Goal: Task Accomplishment & Management: Manage account settings

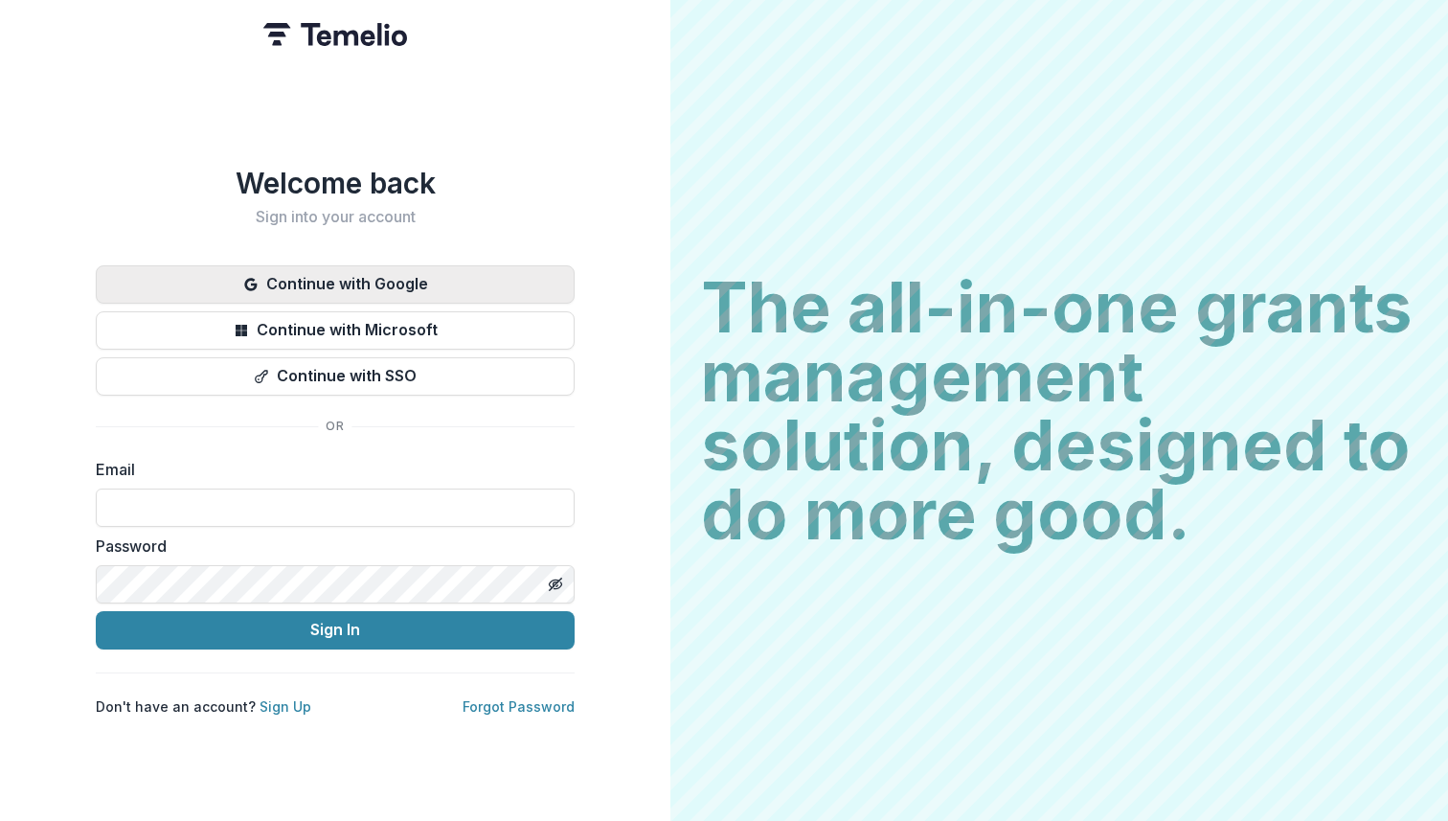
click at [446, 265] on button "Continue with Google" at bounding box center [335, 284] width 479 height 38
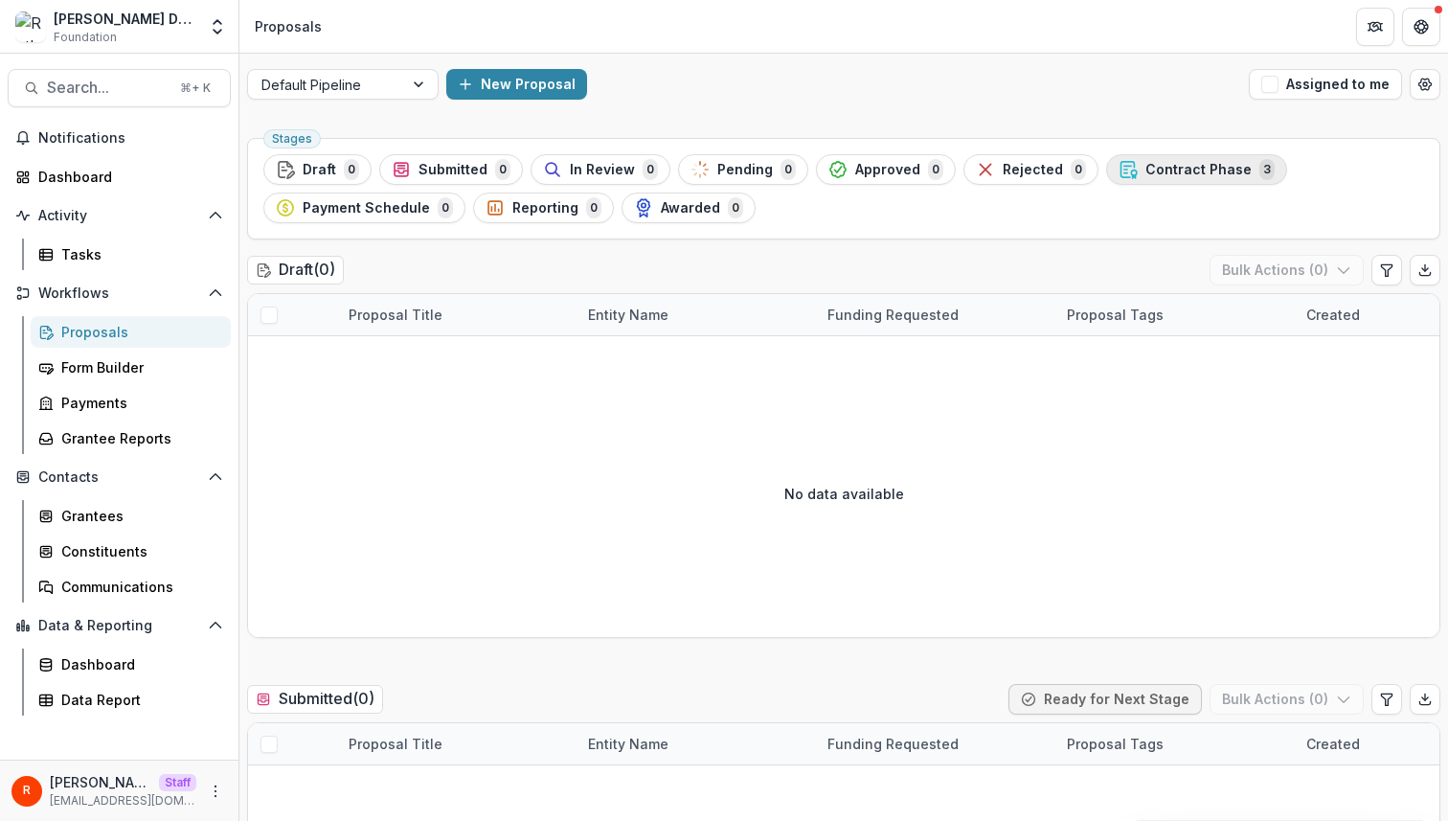
click at [1106, 162] on button "Contract Phase 3" at bounding box center [1196, 169] width 181 height 31
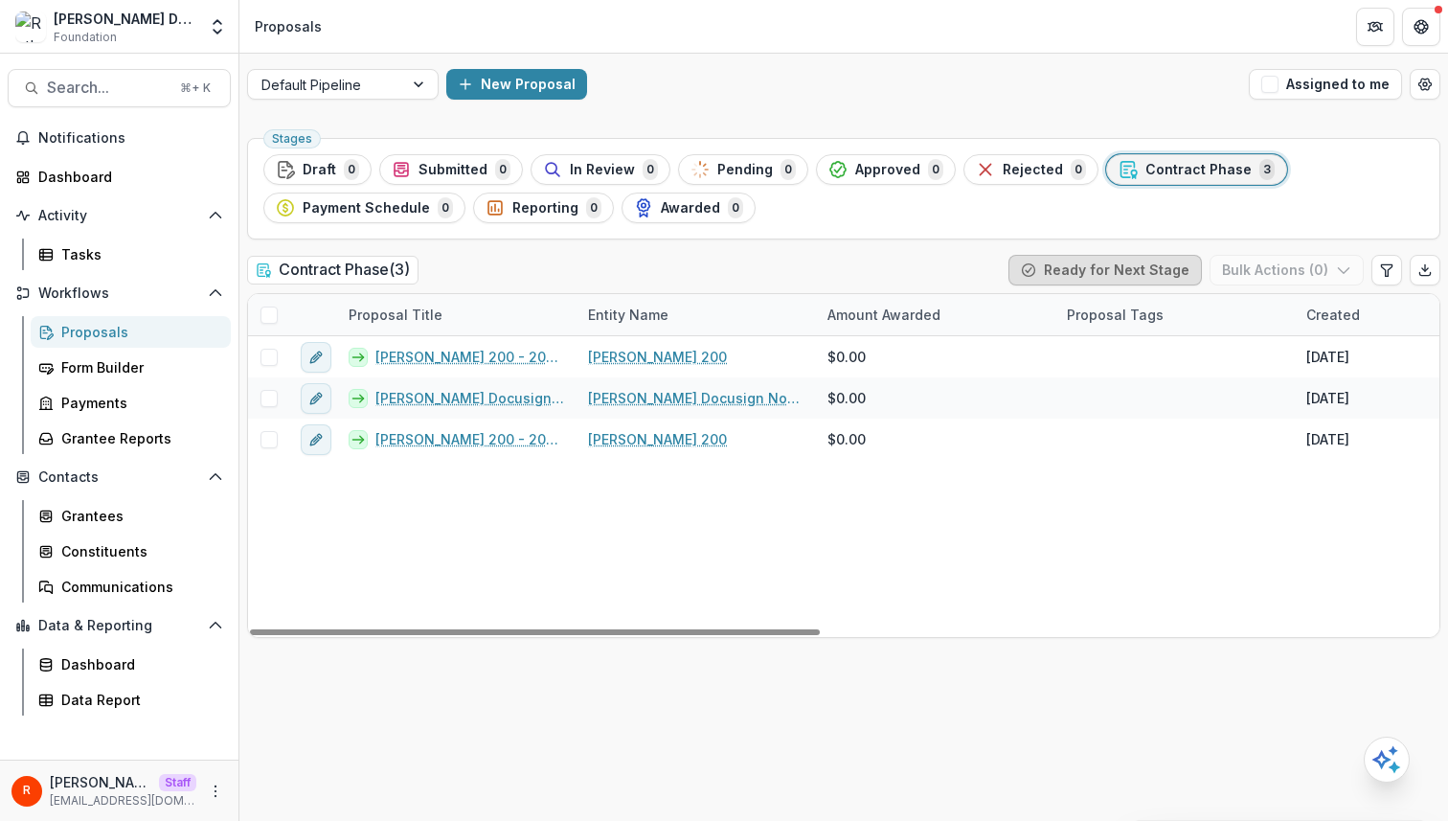
click at [1041, 260] on button "Ready for Next Stage" at bounding box center [1104, 270] width 193 height 31
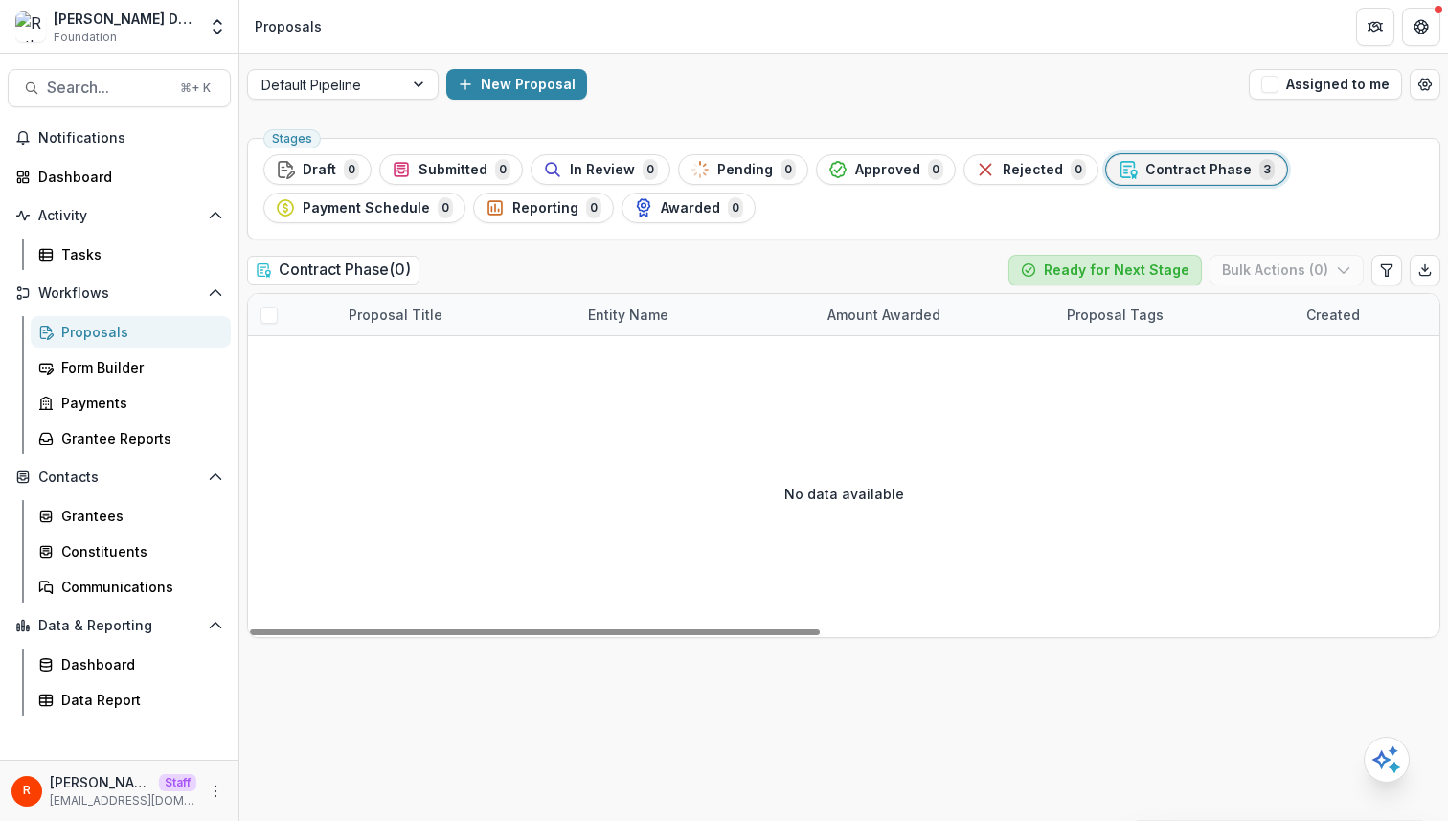
click at [1100, 281] on button "Ready for Next Stage" at bounding box center [1104, 270] width 193 height 31
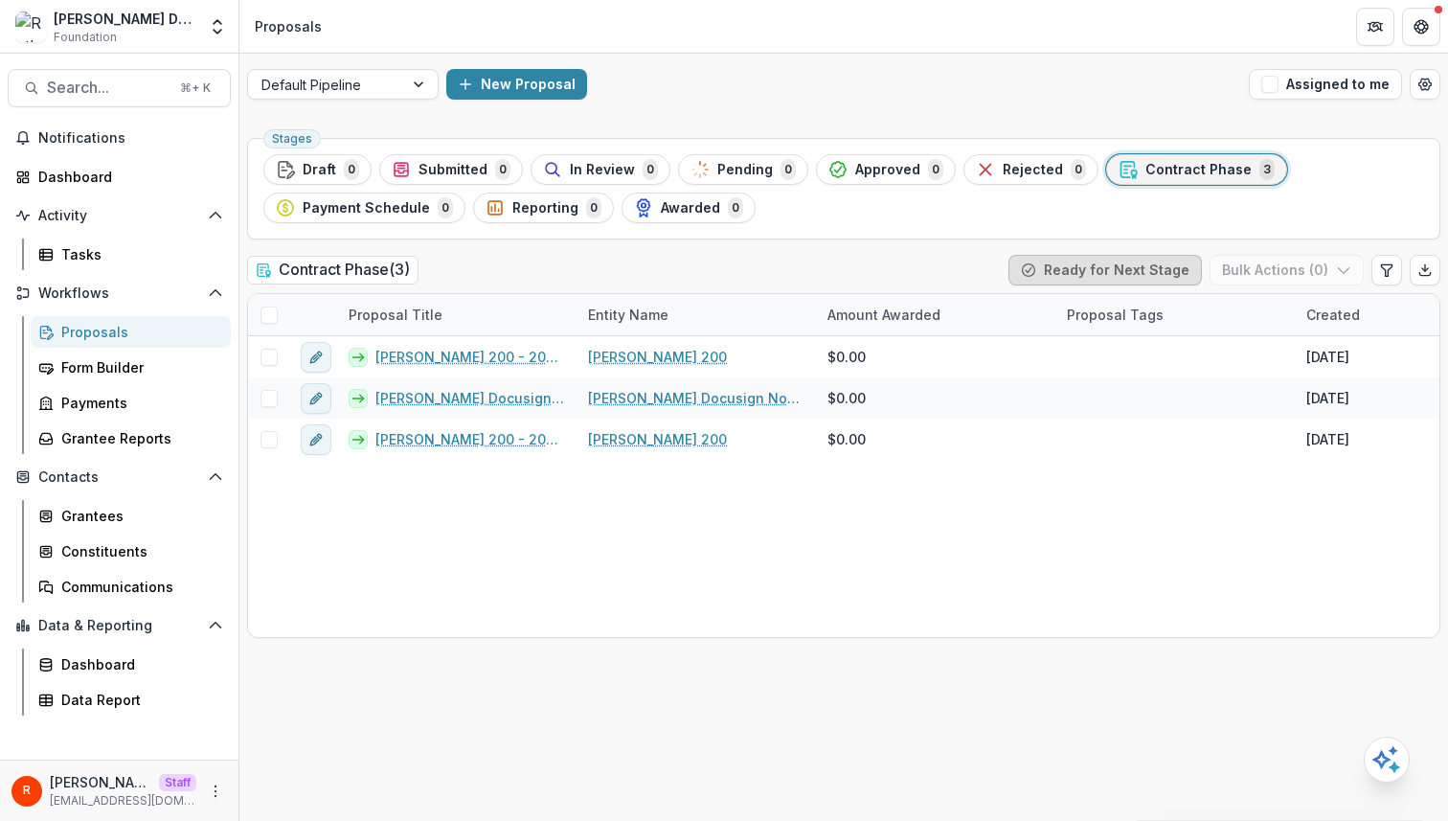
click at [1091, 275] on button "Ready for Next Stage" at bounding box center [1104, 270] width 193 height 31
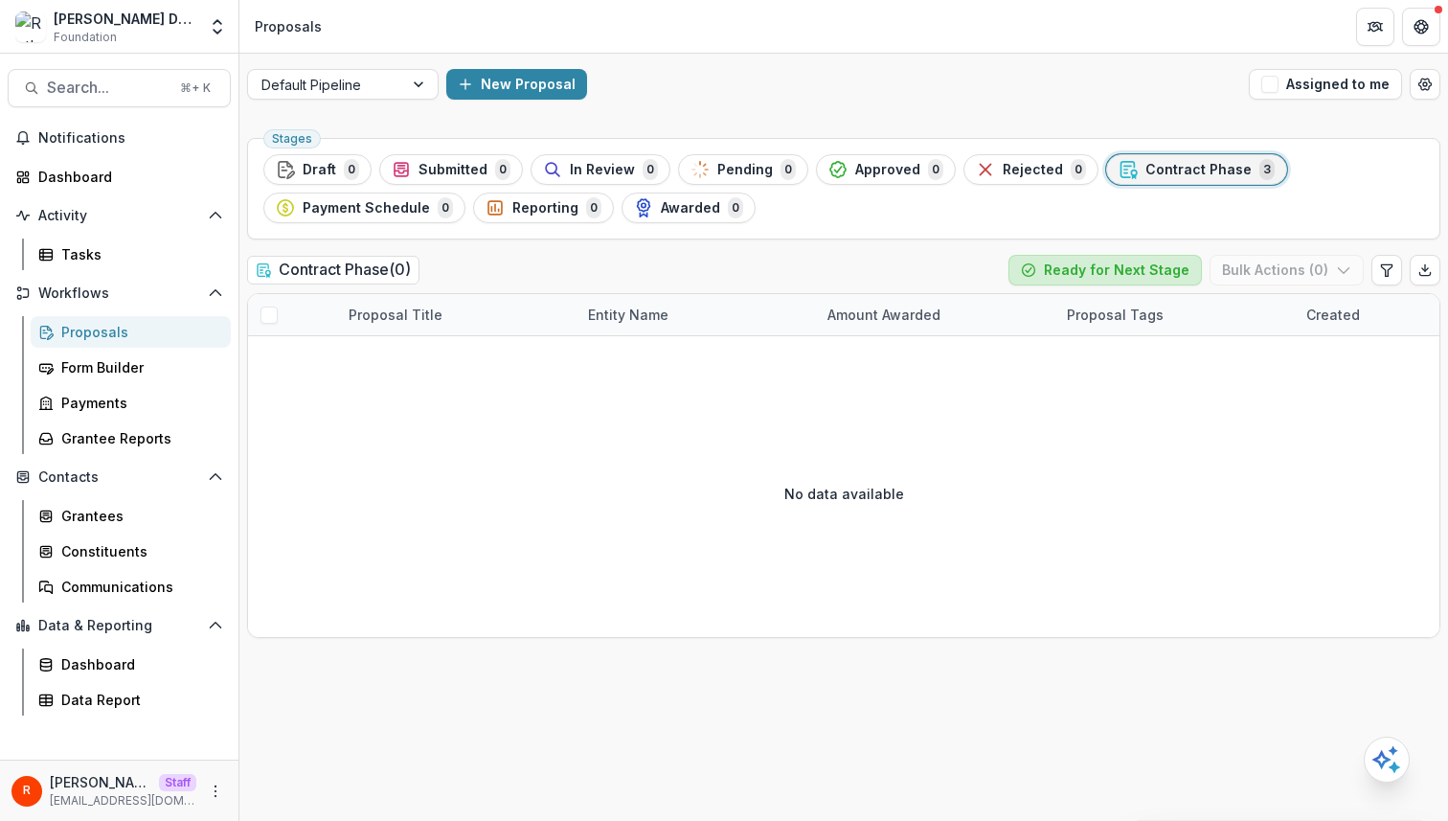
click at [1091, 275] on button "Ready for Next Stage" at bounding box center [1104, 270] width 193 height 31
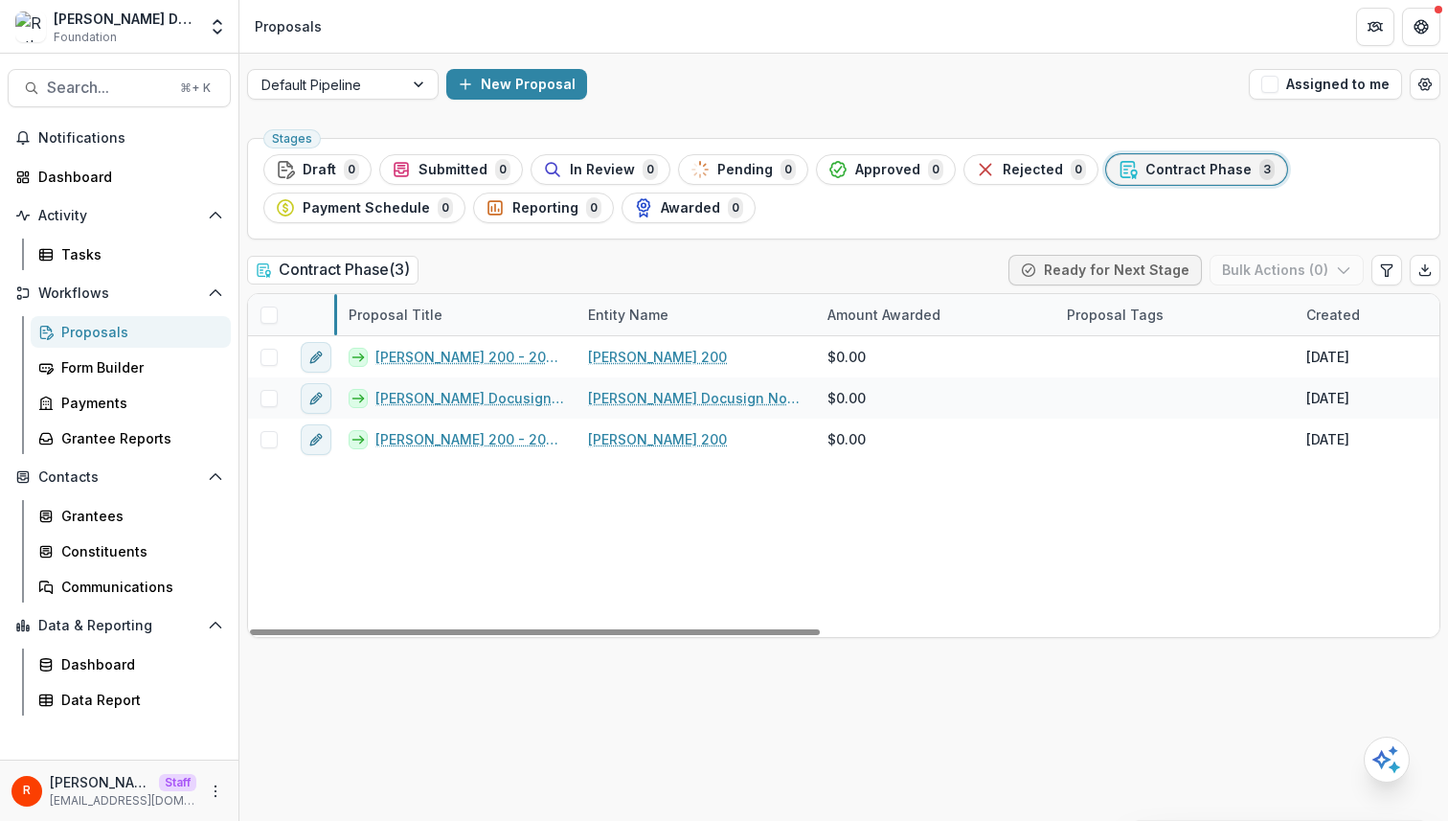
drag, startPoint x: 334, startPoint y: 320, endPoint x: 386, endPoint y: 327, distance: 52.3
click at [1188, 171] on span "Contract Phase" at bounding box center [1198, 170] width 106 height 16
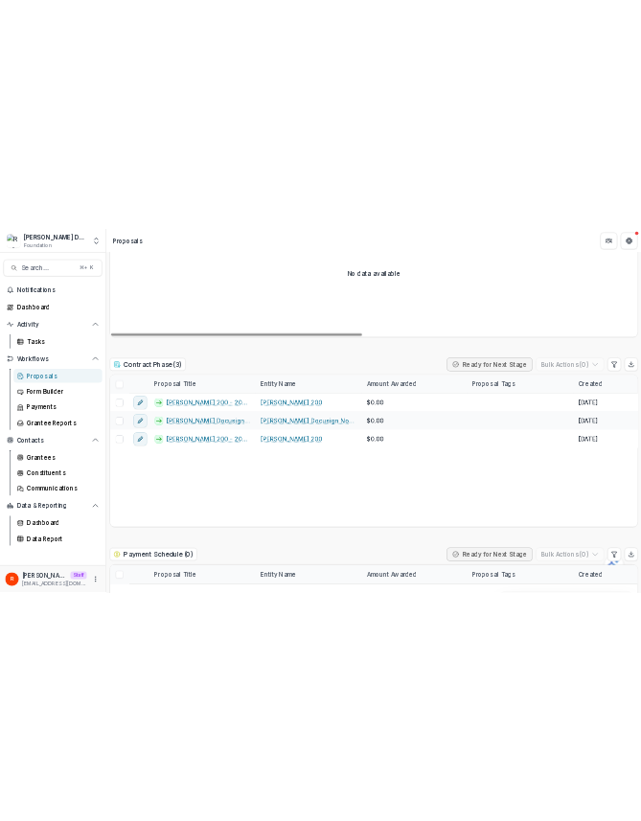
scroll to position [2602, 0]
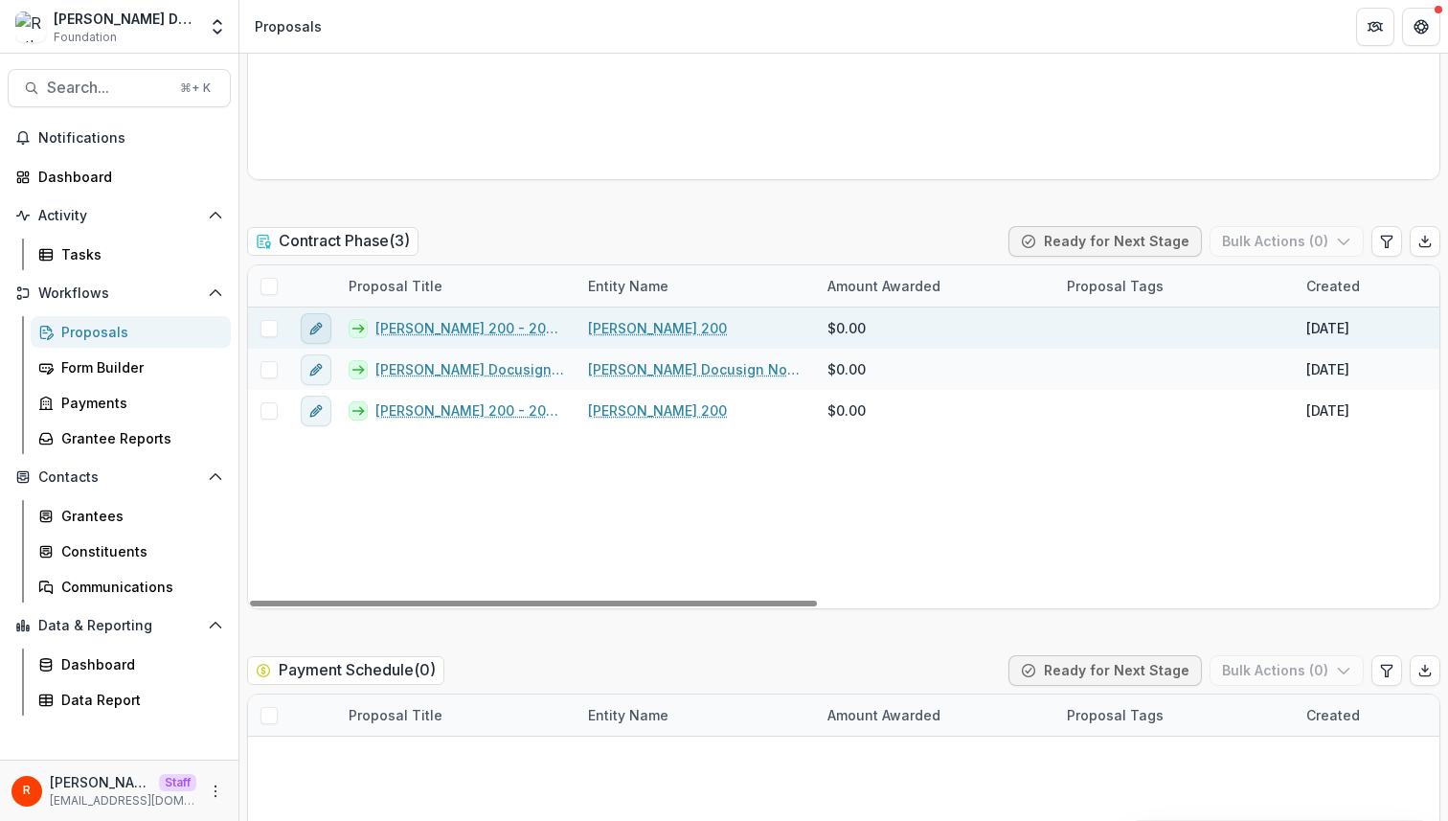
click at [309, 337] on button "edit" at bounding box center [316, 328] width 31 height 31
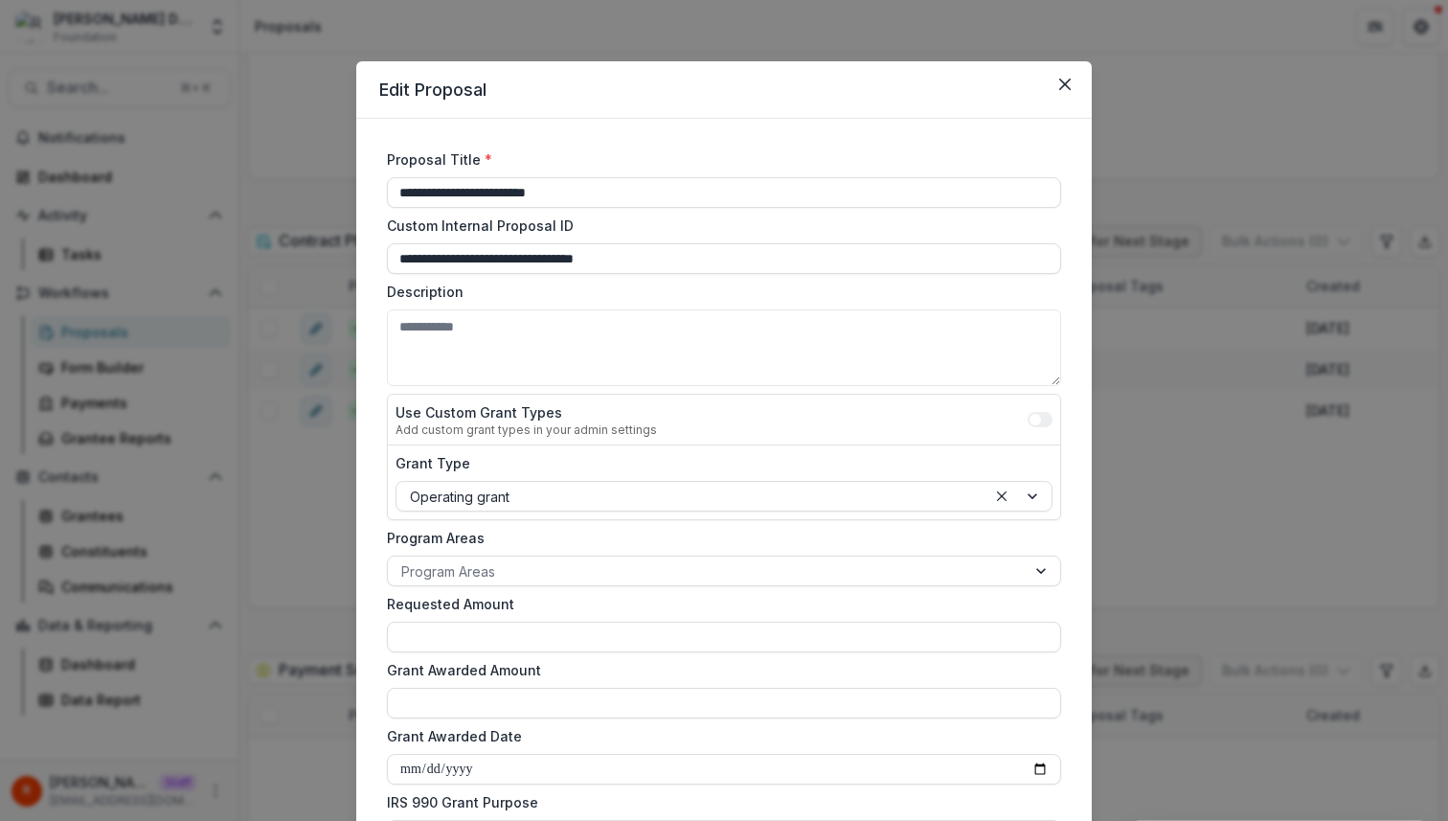
click at [333, 219] on div "**********" at bounding box center [724, 410] width 1448 height 821
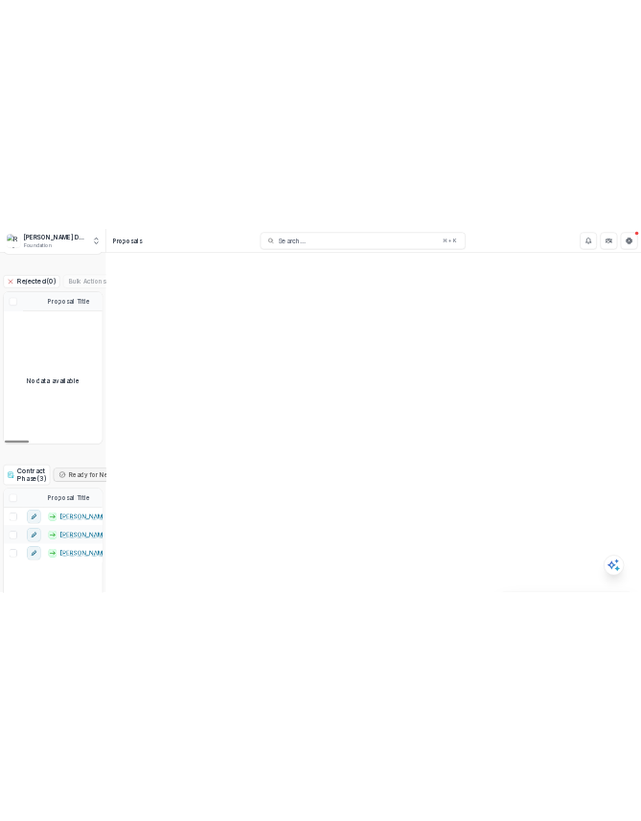
scroll to position [2641, 0]
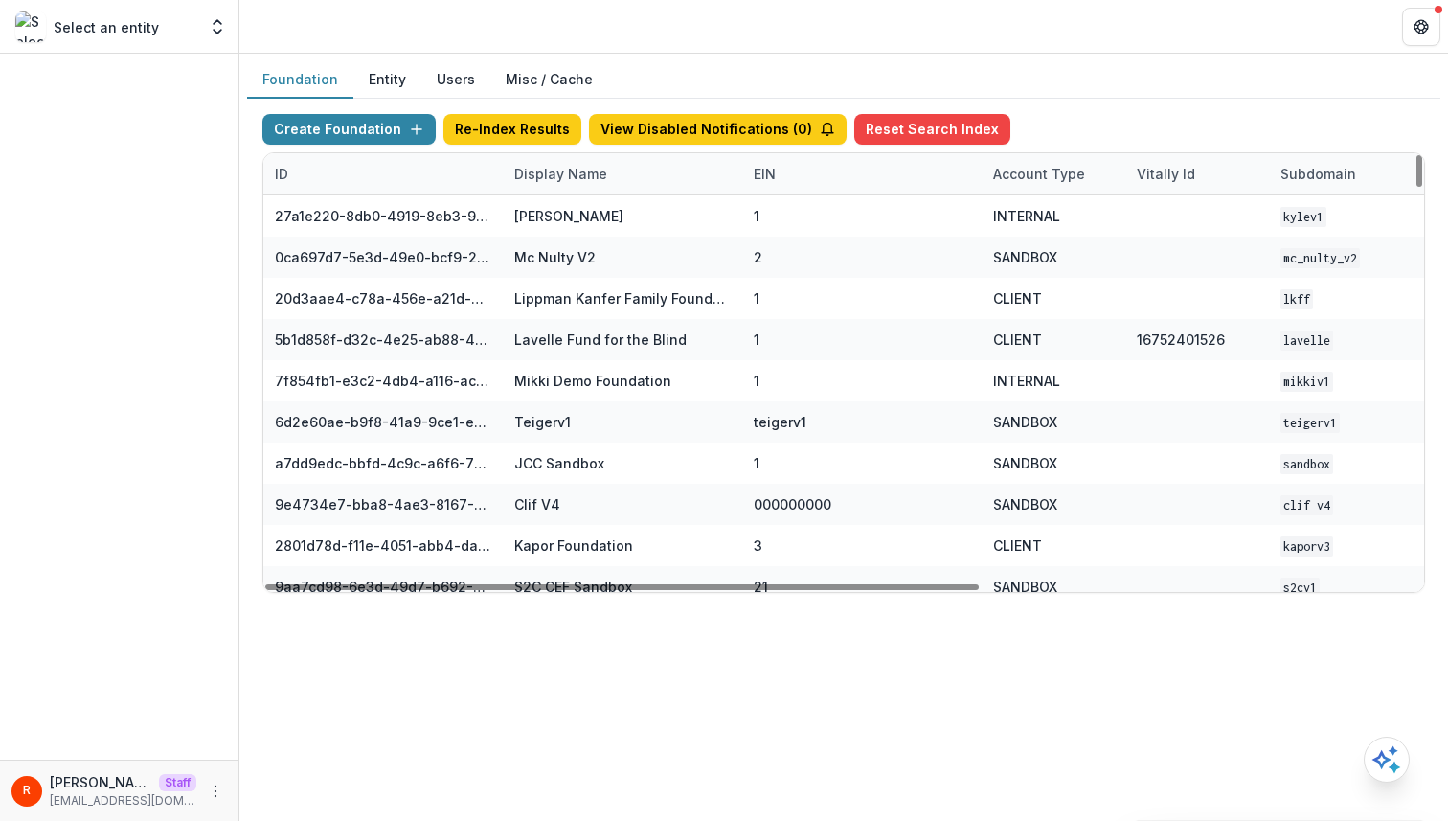
click at [565, 191] on div "Display Name" at bounding box center [622, 173] width 239 height 41
click at [565, 231] on input at bounding box center [622, 217] width 230 height 31
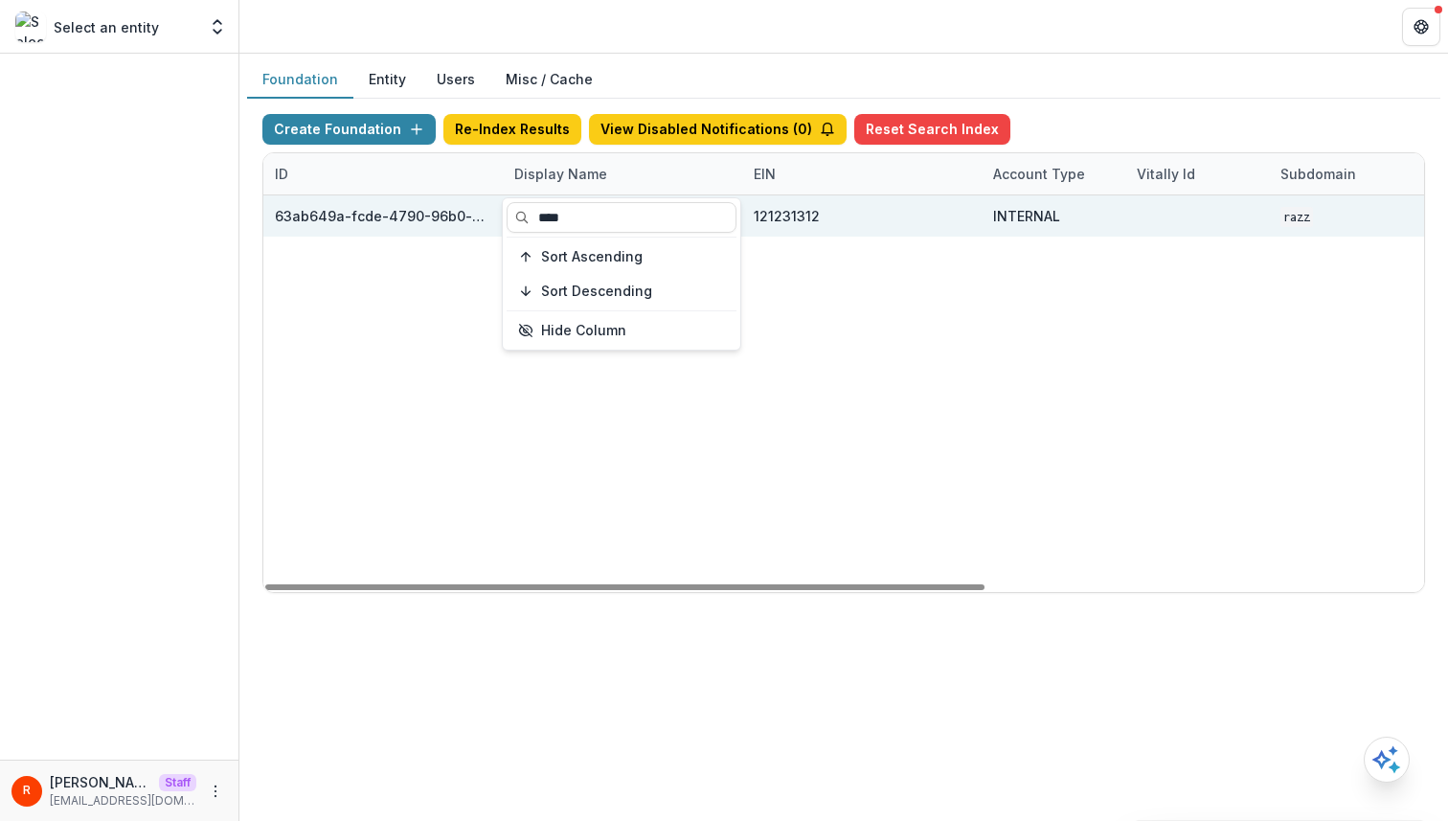
type input "****"
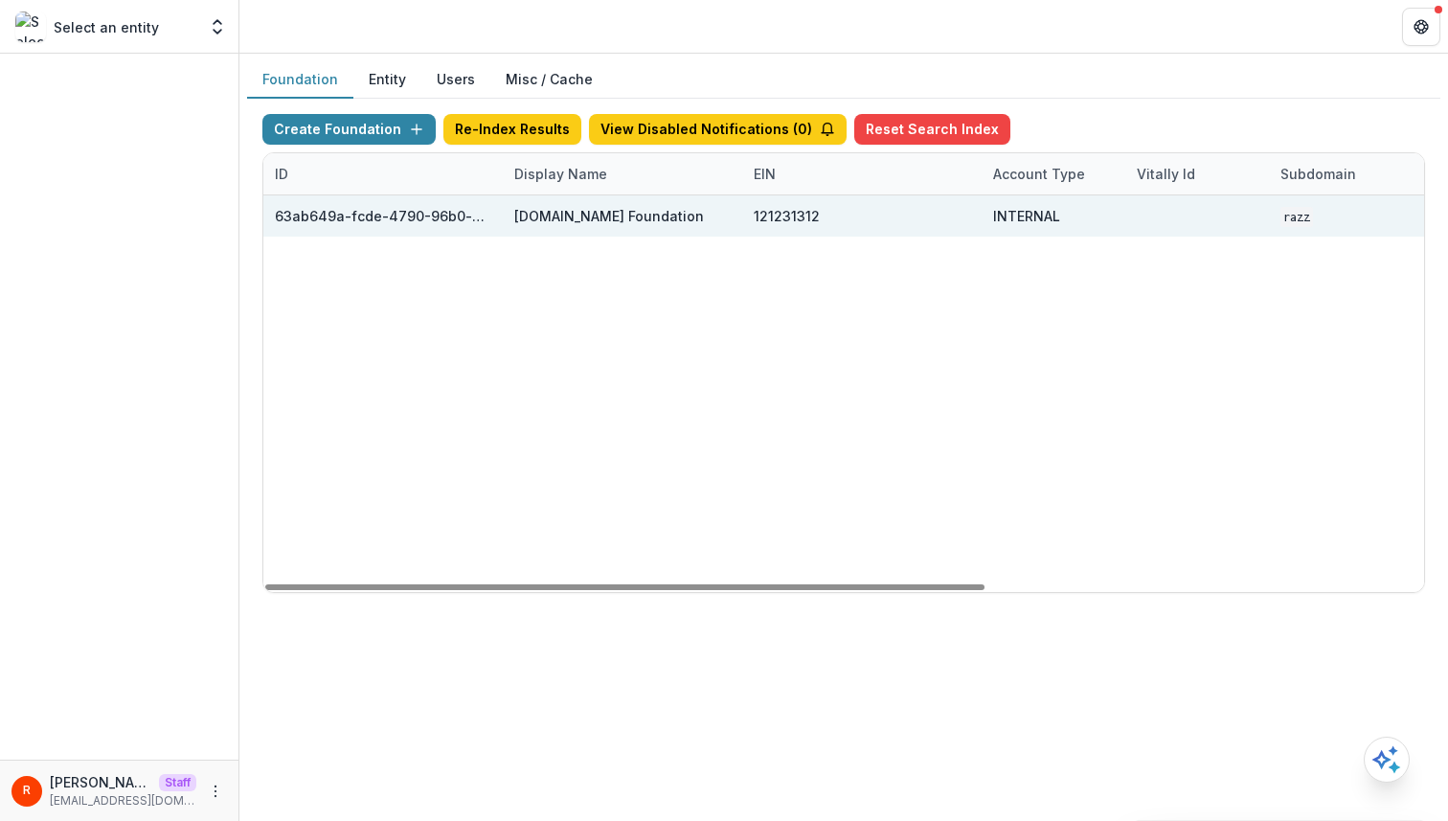
click at [894, 228] on div "121231312" at bounding box center [862, 215] width 216 height 41
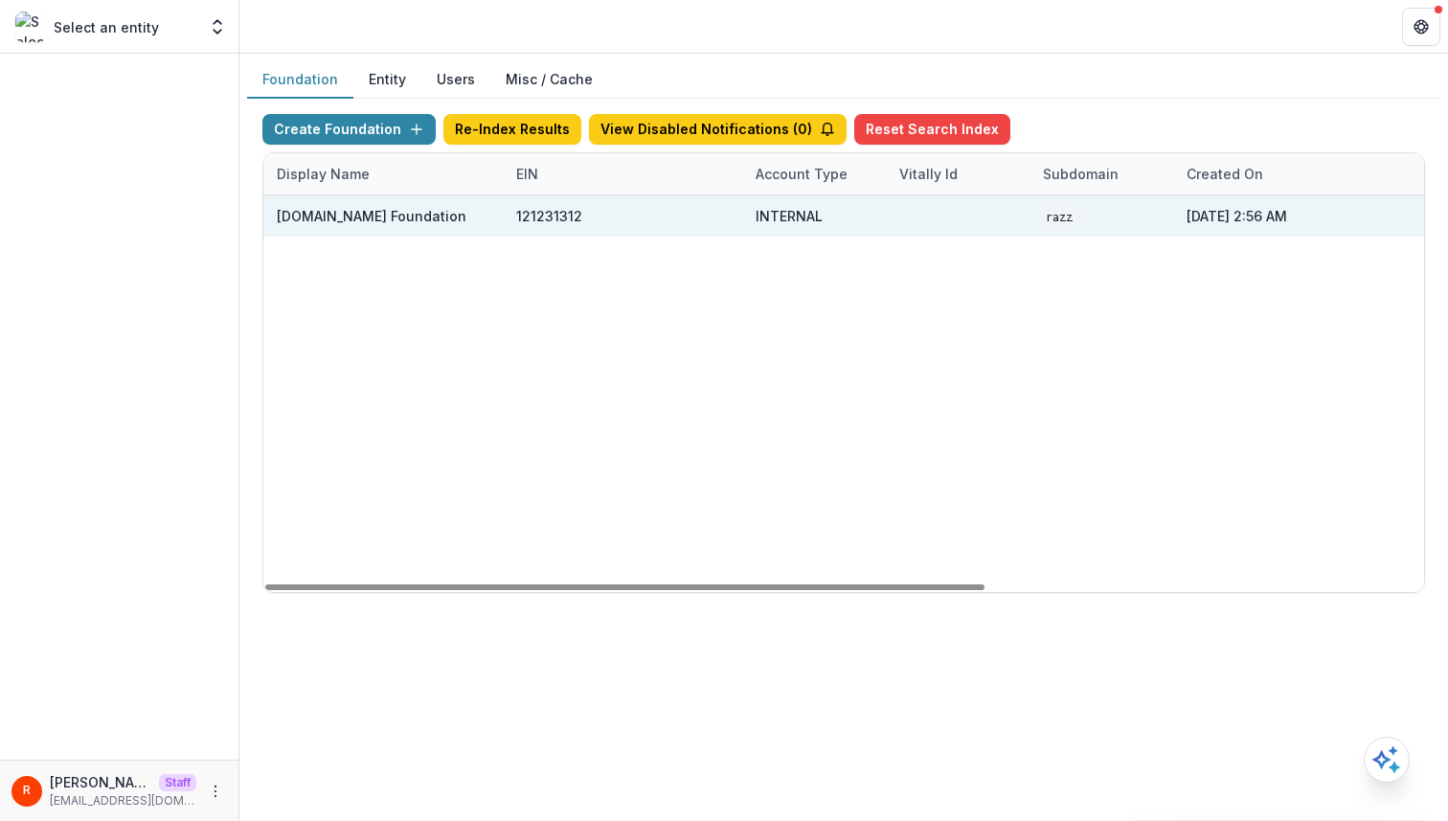
scroll to position [0, 419]
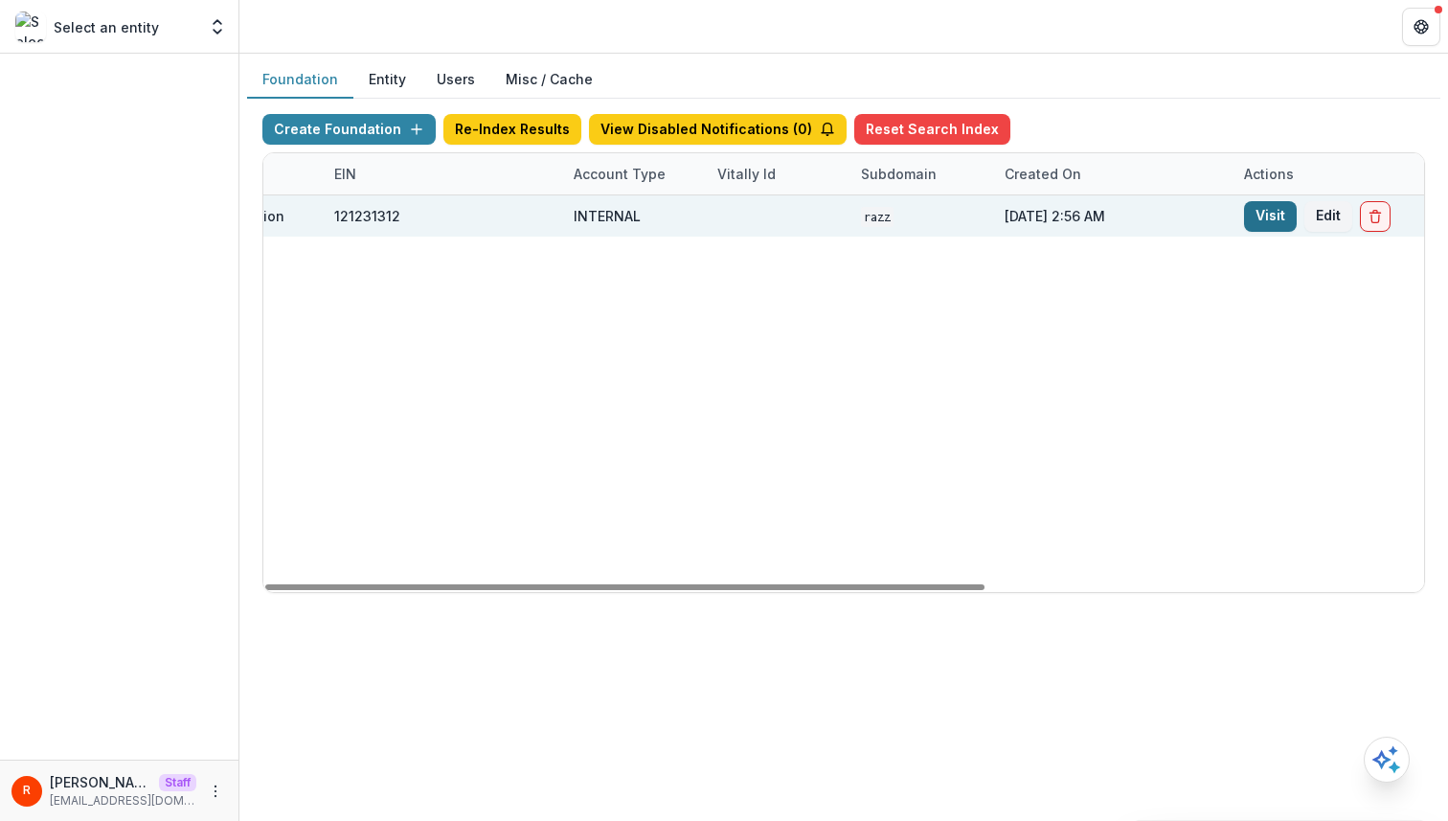
click at [1274, 210] on link "Visit" at bounding box center [1270, 216] width 53 height 31
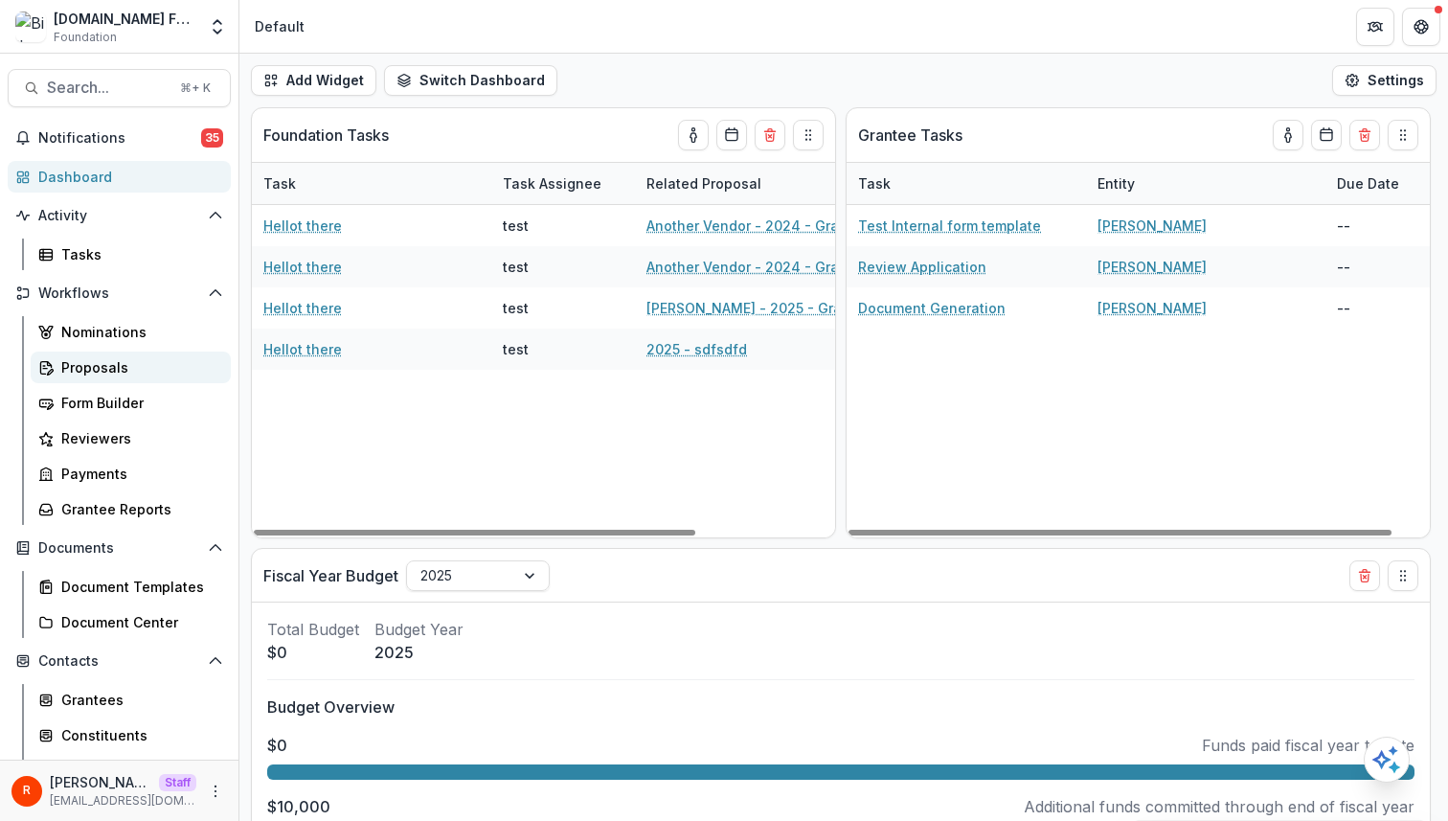
click at [109, 372] on div "Proposals" at bounding box center [138, 367] width 154 height 20
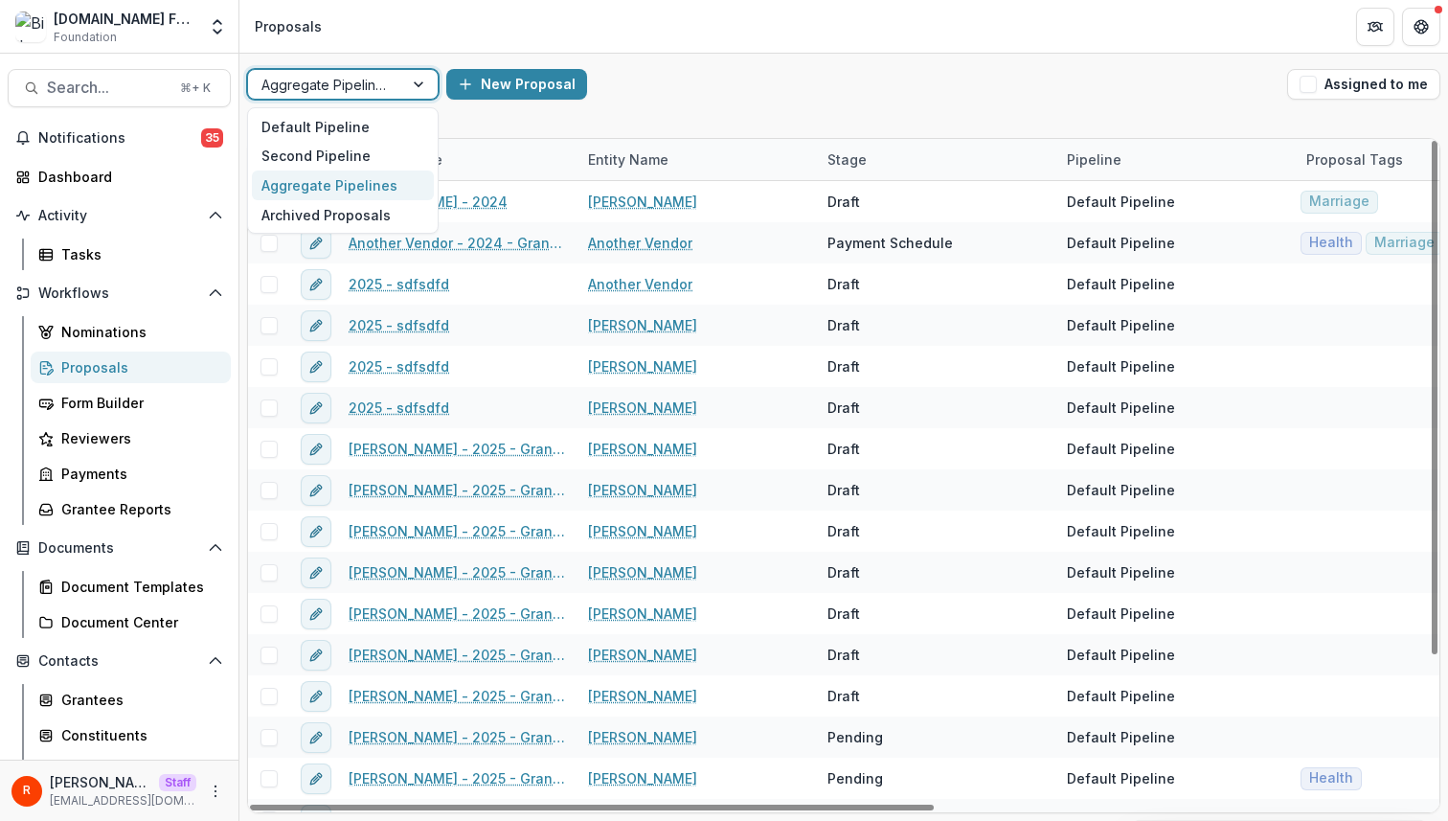
click at [371, 85] on div at bounding box center [325, 85] width 128 height 24
click at [353, 131] on div "Default Pipeline" at bounding box center [343, 127] width 182 height 30
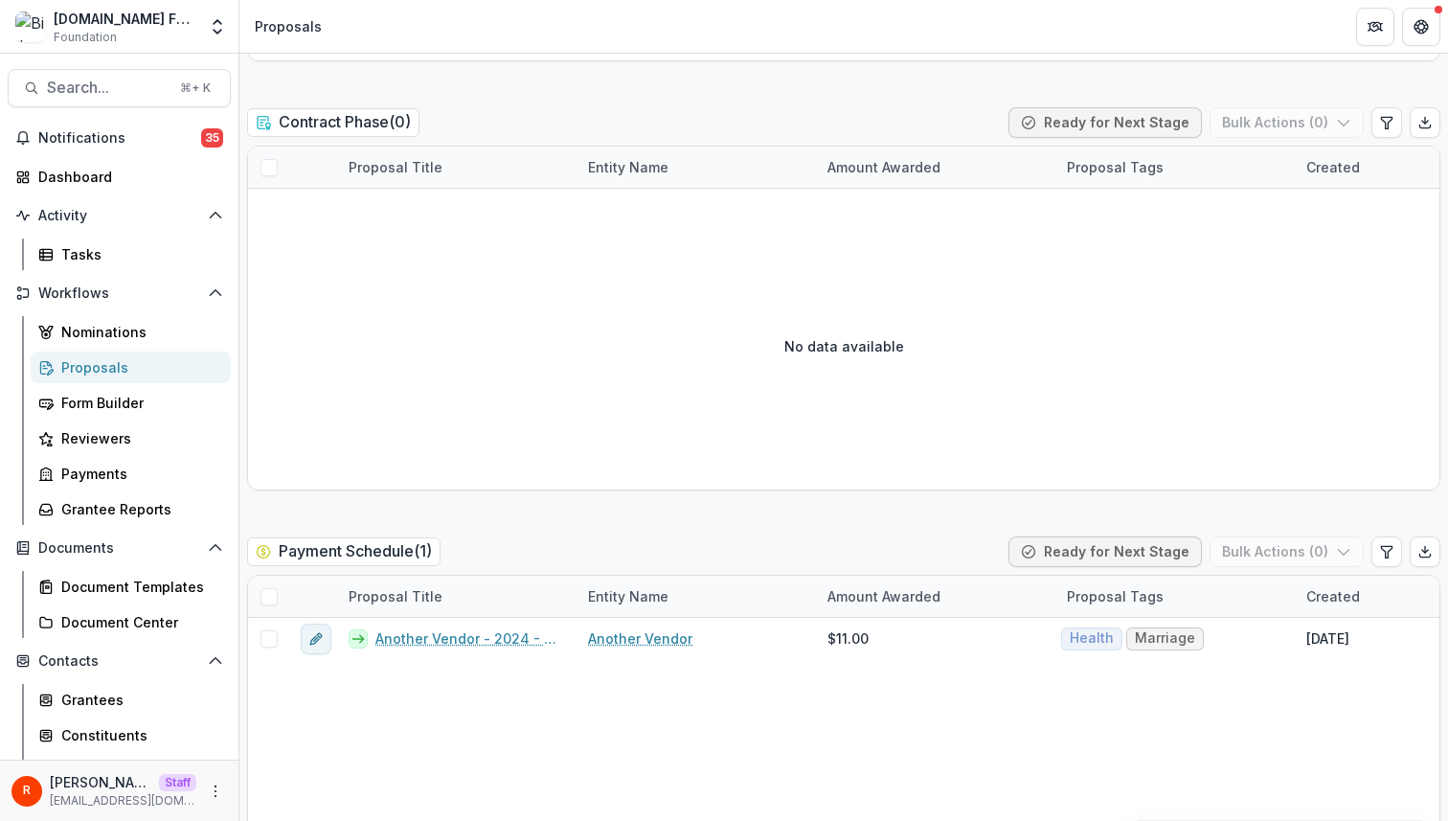
scroll to position [2705, 0]
